Goal: Task Accomplishment & Management: Complete application form

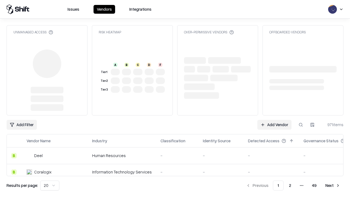
click at [275, 125] on link "Add Vendor" at bounding box center [275, 125] width 34 height 10
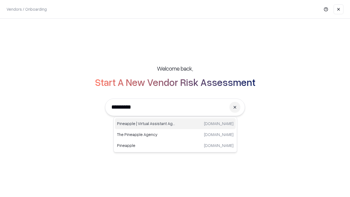
click at [175, 124] on div "Pineapple | Virtual Assistant Agency [DOMAIN_NAME]" at bounding box center [175, 123] width 121 height 11
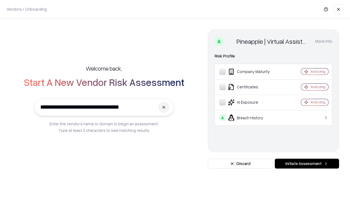
type input "**********"
click at [307, 164] on button "Initiate Assessment" at bounding box center [307, 164] width 64 height 10
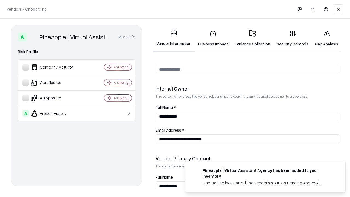
scroll to position [284, 0]
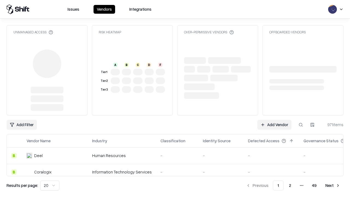
click at [275, 125] on link "Add Vendor" at bounding box center [275, 125] width 34 height 10
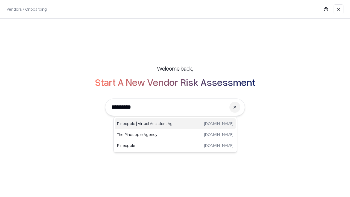
click at [175, 124] on div "Pineapple | Virtual Assistant Agency [DOMAIN_NAME]" at bounding box center [175, 123] width 121 height 11
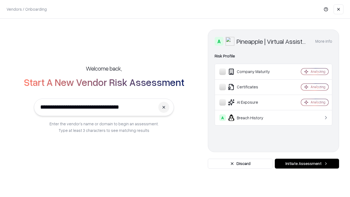
type input "**********"
click at [307, 164] on button "Initiate Assessment" at bounding box center [307, 164] width 64 height 10
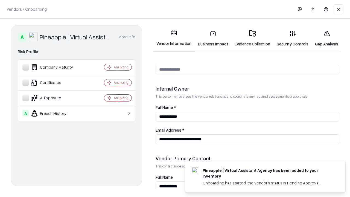
scroll to position [284, 0]
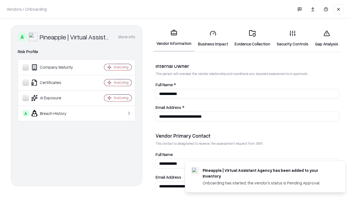
click at [327, 38] on link "Gap Analysis" at bounding box center [327, 38] width 30 height 25
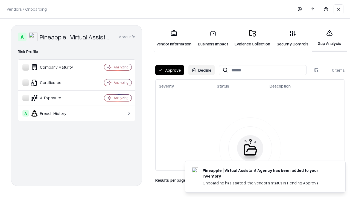
click at [170, 70] on button "Approve" at bounding box center [170, 70] width 29 height 10
